Goal: Entertainment & Leisure: Consume media (video, audio)

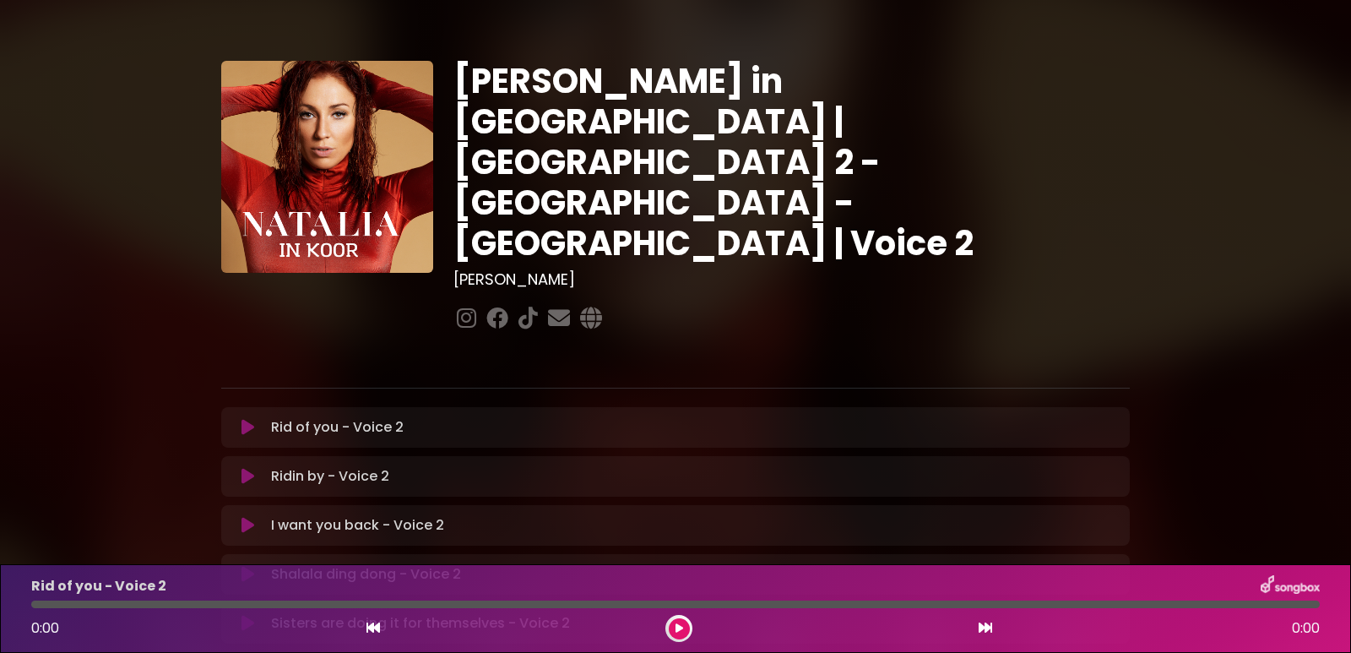
click at [325, 417] on p "Rid of you - Voice 2 Loading Track..." at bounding box center [337, 427] width 133 height 20
click at [249, 419] on icon at bounding box center [247, 427] width 13 height 17
click at [675, 627] on icon at bounding box center [679, 628] width 14 height 14
click at [675, 627] on icon at bounding box center [678, 627] width 9 height 11
